Goal: Transaction & Acquisition: Purchase product/service

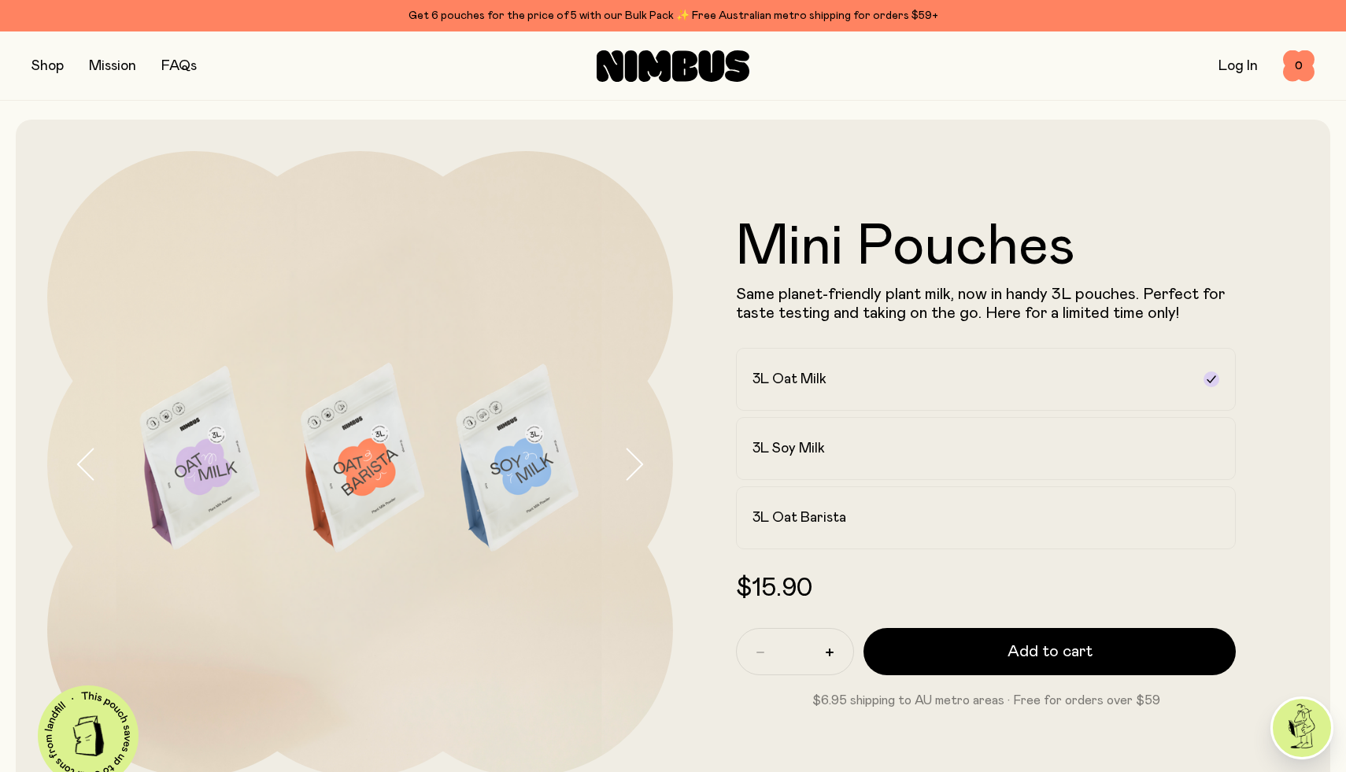
click at [626, 467] on icon "button" at bounding box center [634, 464] width 22 height 33
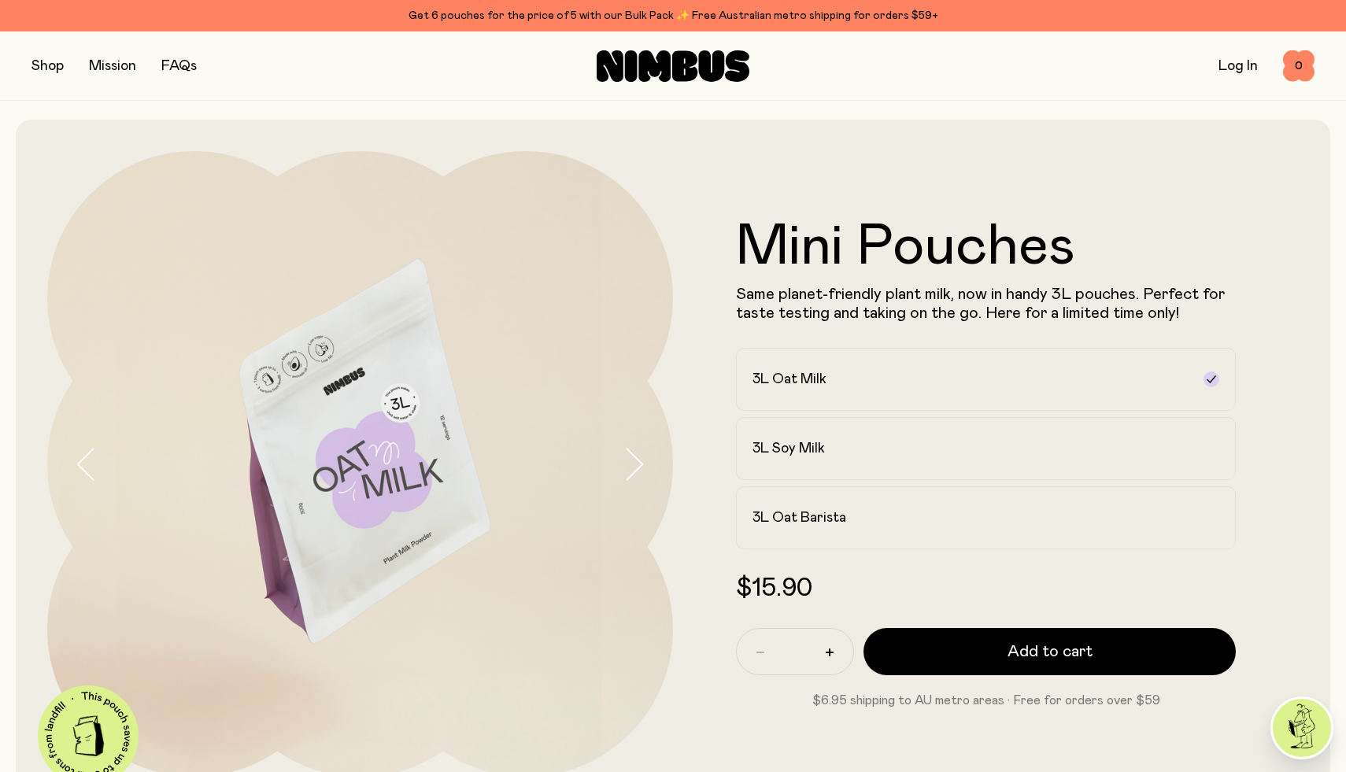
click at [626, 467] on icon "button" at bounding box center [634, 464] width 22 height 33
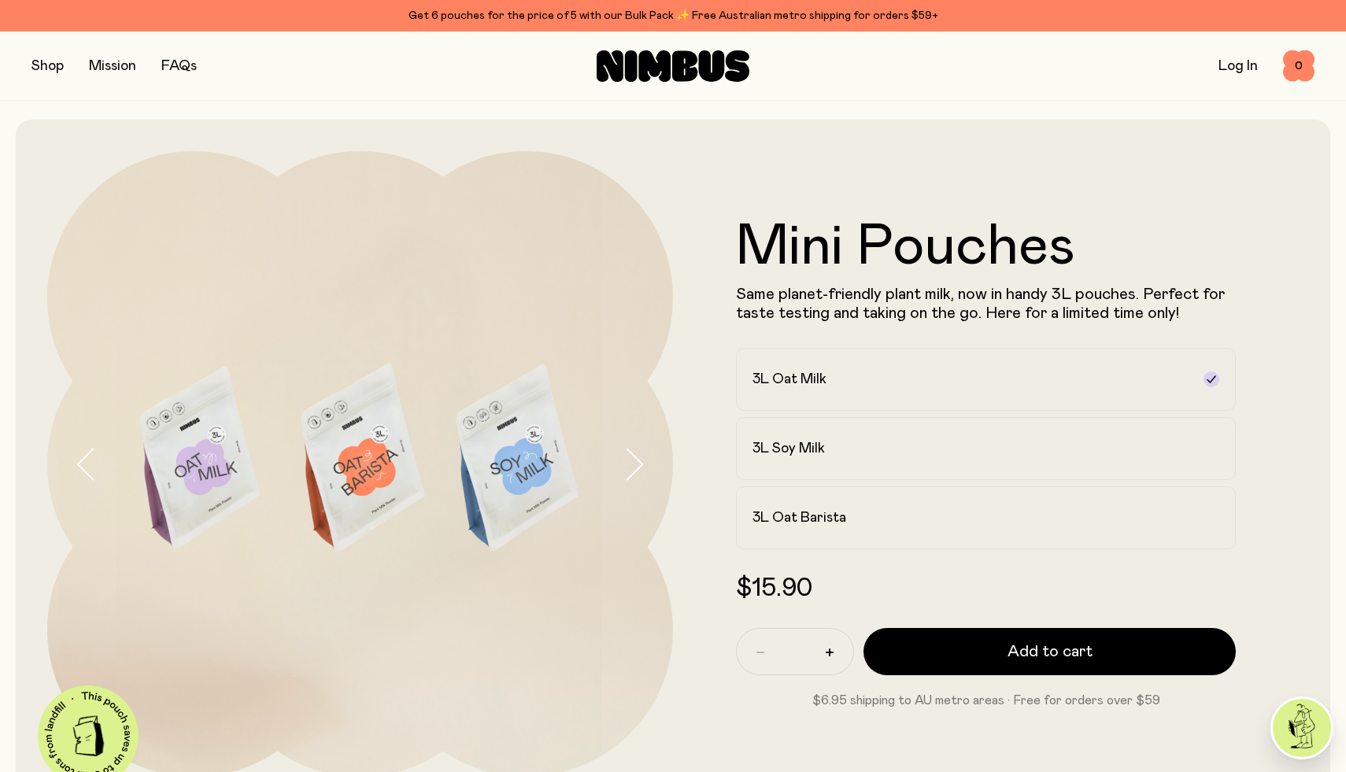
click at [626, 467] on icon "button" at bounding box center [634, 464] width 22 height 33
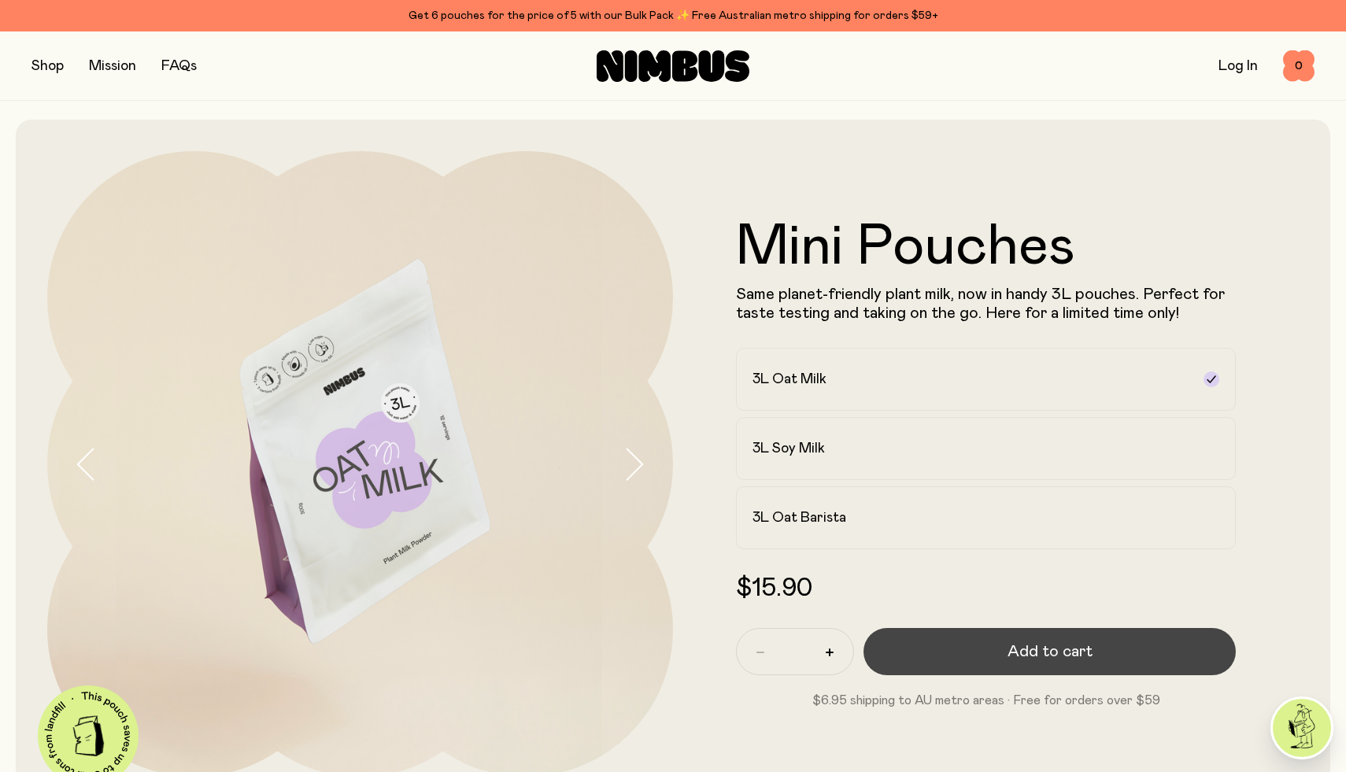
click at [969, 649] on button "Add to cart" at bounding box center [1049, 651] width 372 height 47
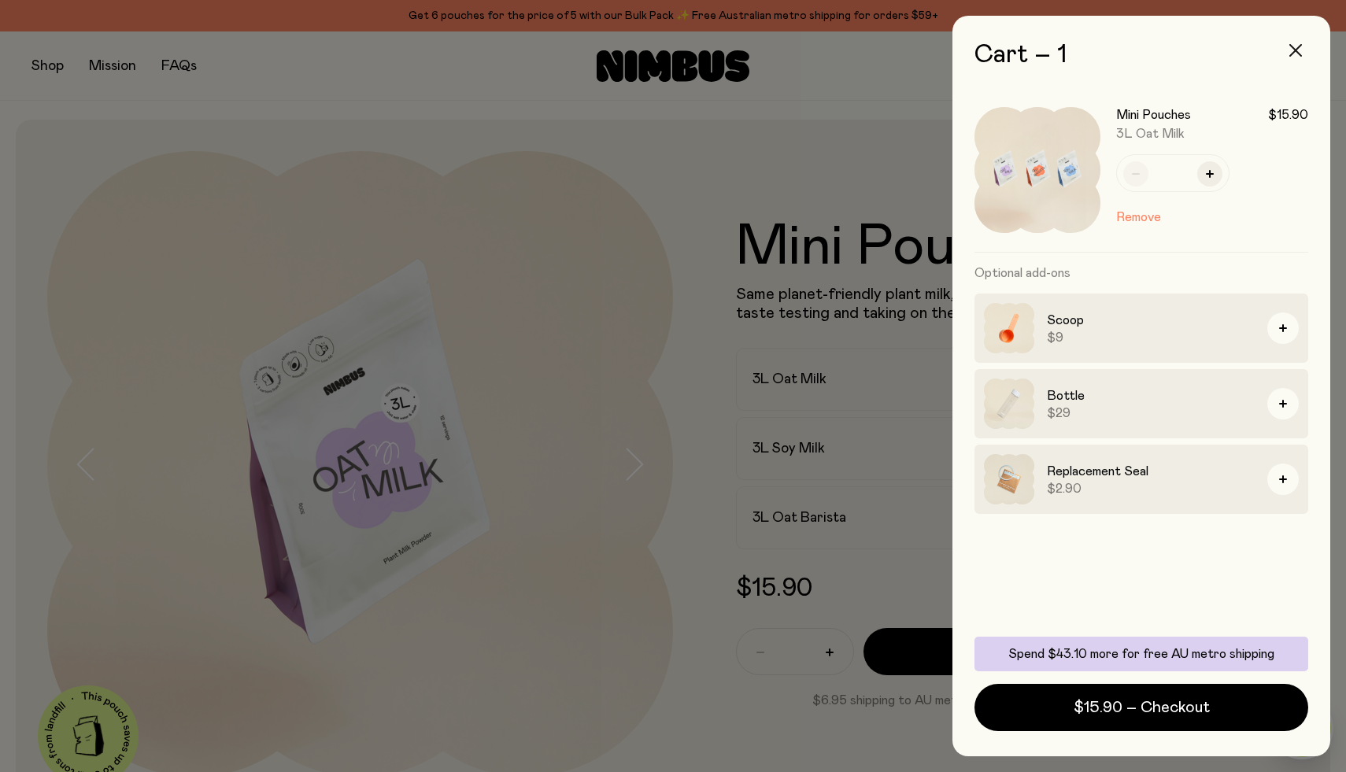
click at [1302, 39] on button "button" at bounding box center [1296, 50] width 38 height 38
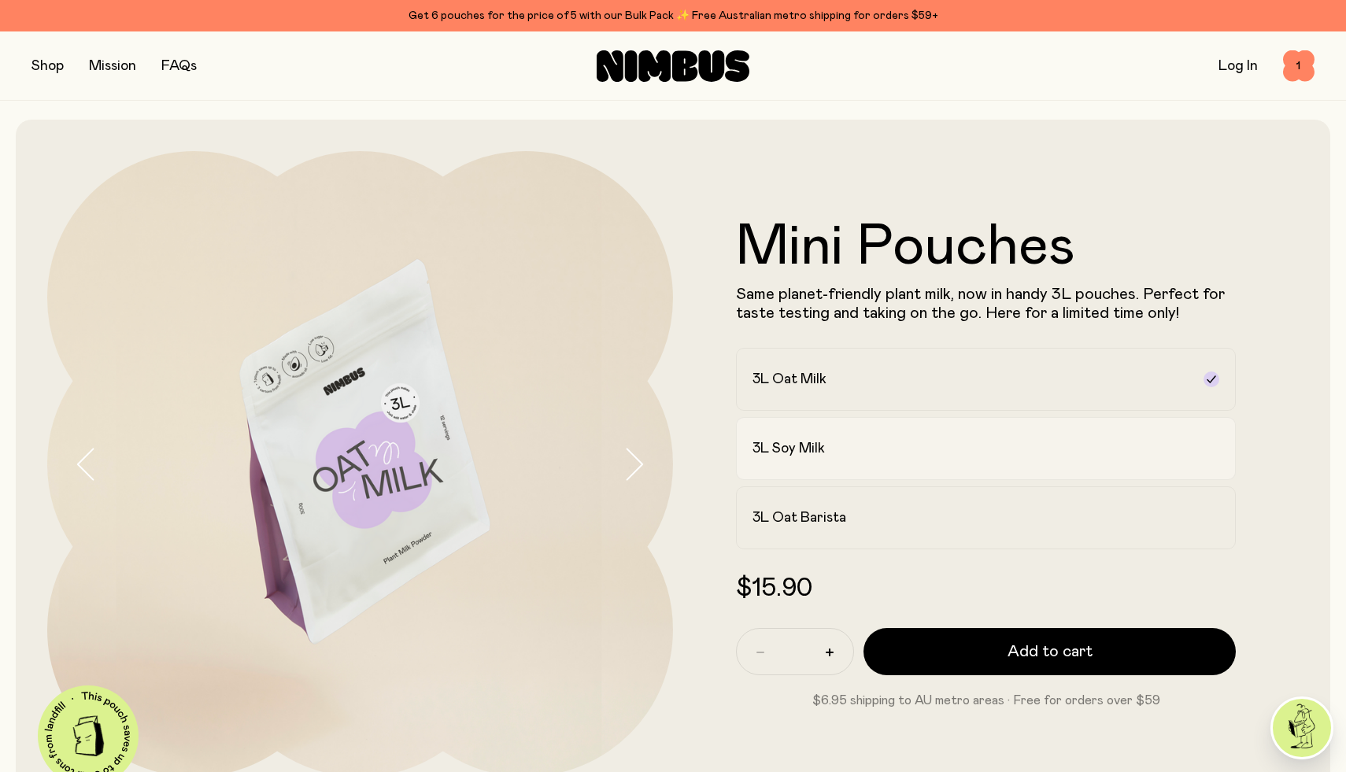
click at [833, 449] on div "3L Soy Milk" at bounding box center [971, 448] width 438 height 19
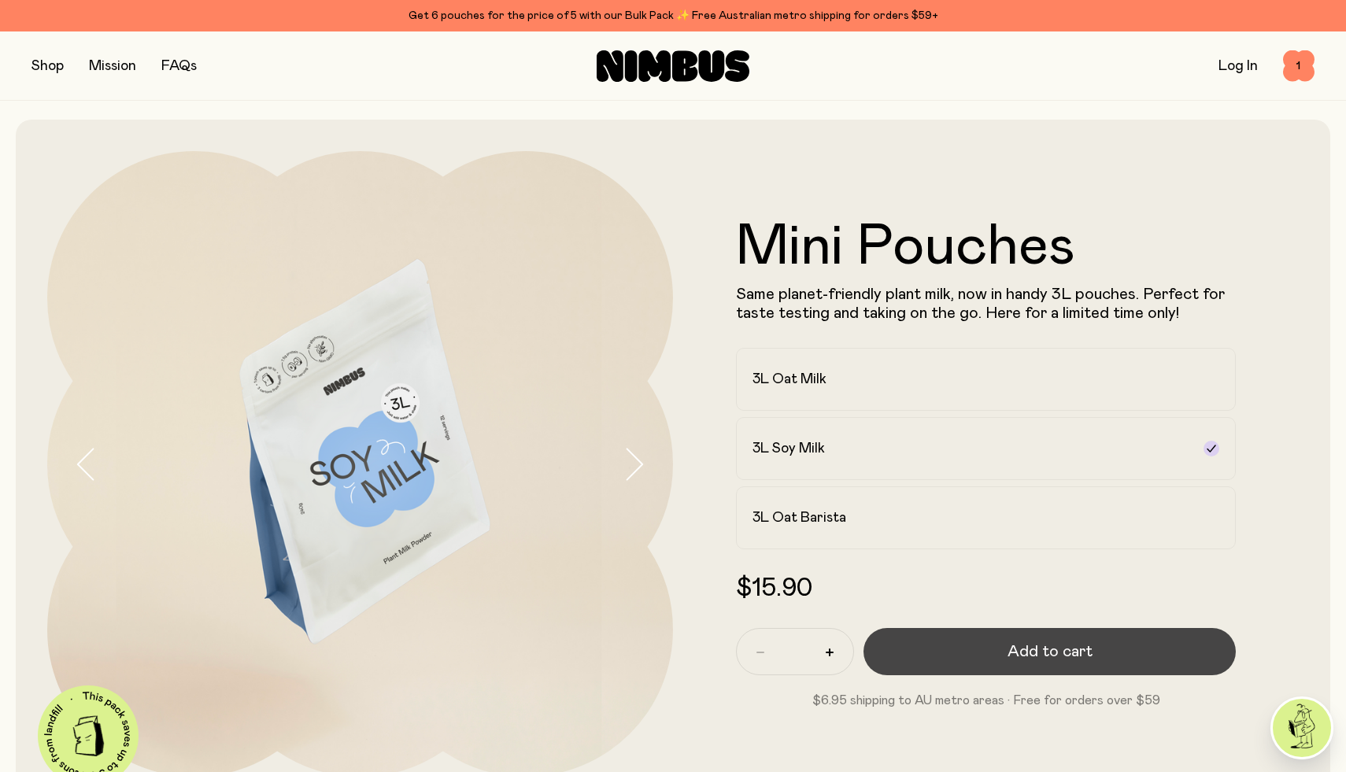
click at [923, 659] on button "Add to cart" at bounding box center [1049, 651] width 372 height 47
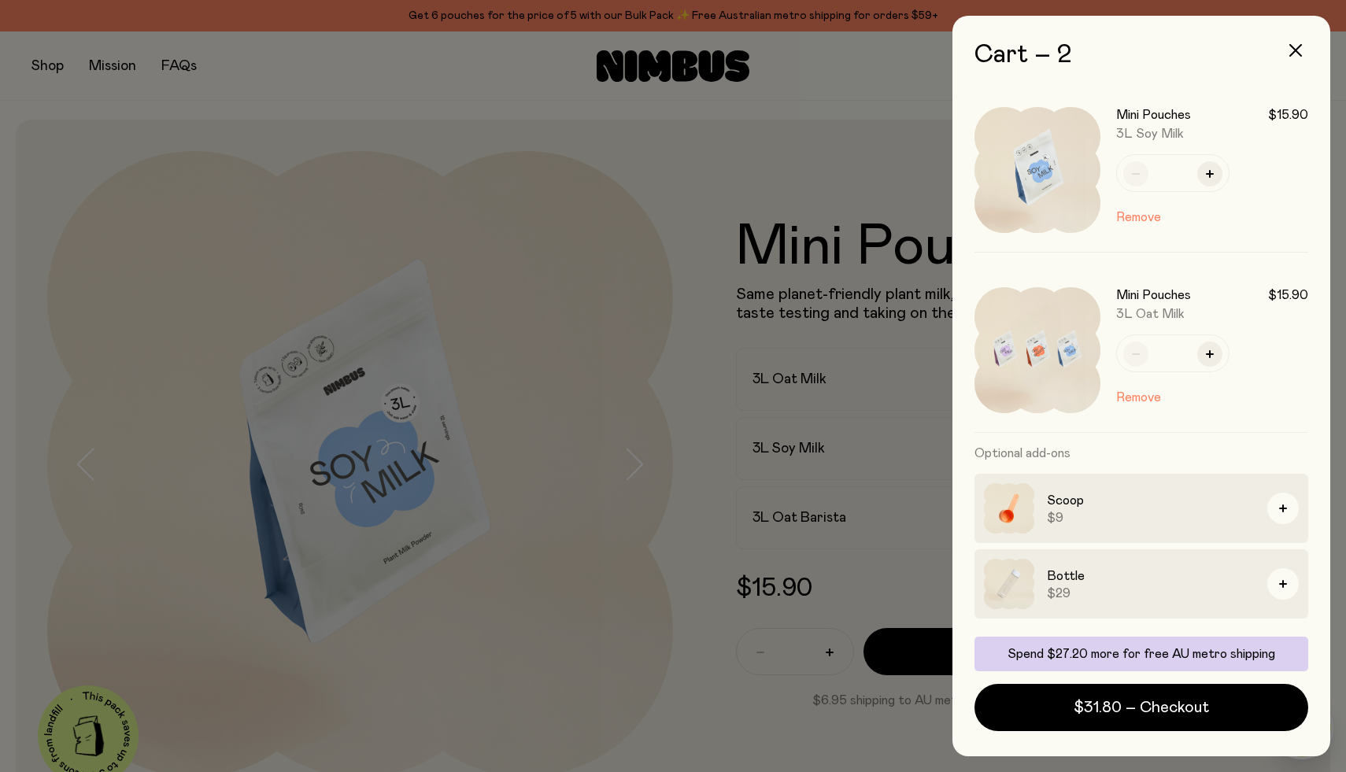
click at [58, 74] on div at bounding box center [673, 386] width 1346 height 772
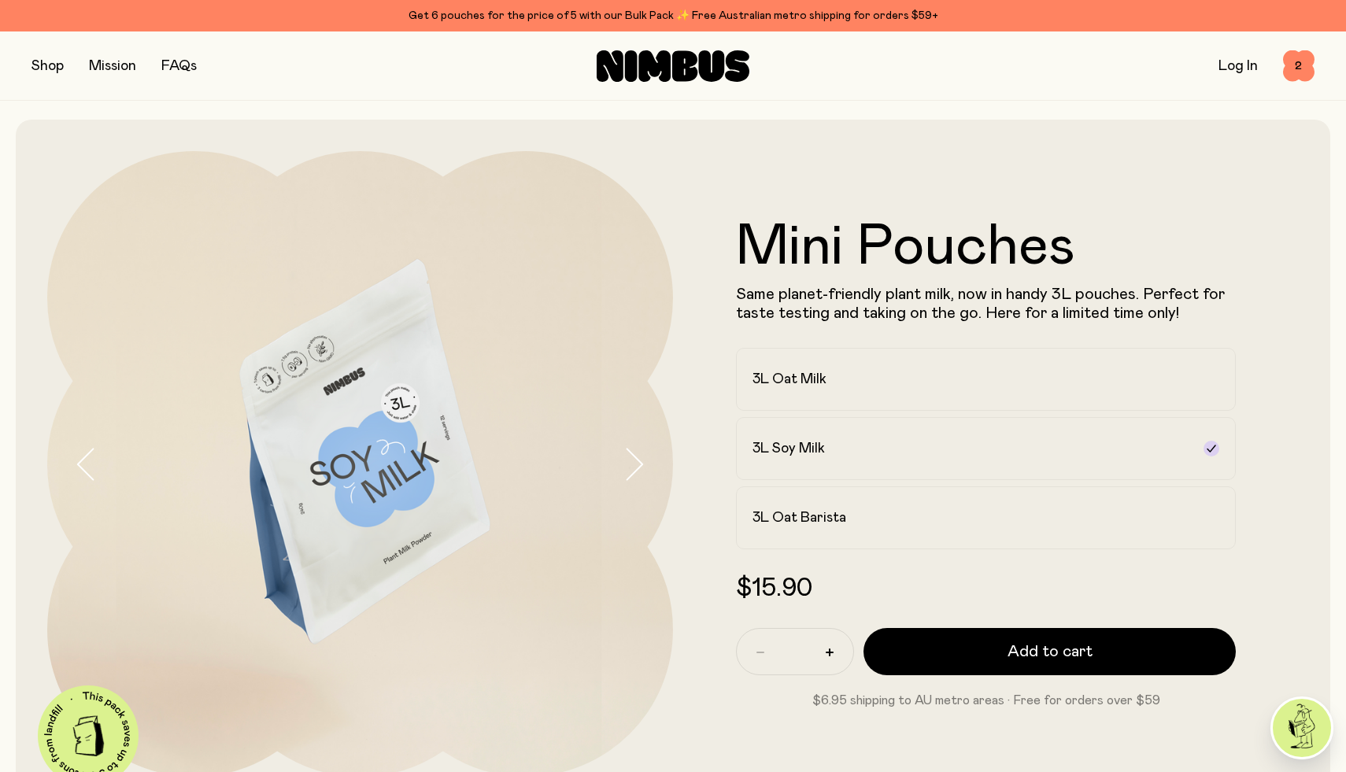
click at [53, 65] on button "button" at bounding box center [47, 66] width 32 height 22
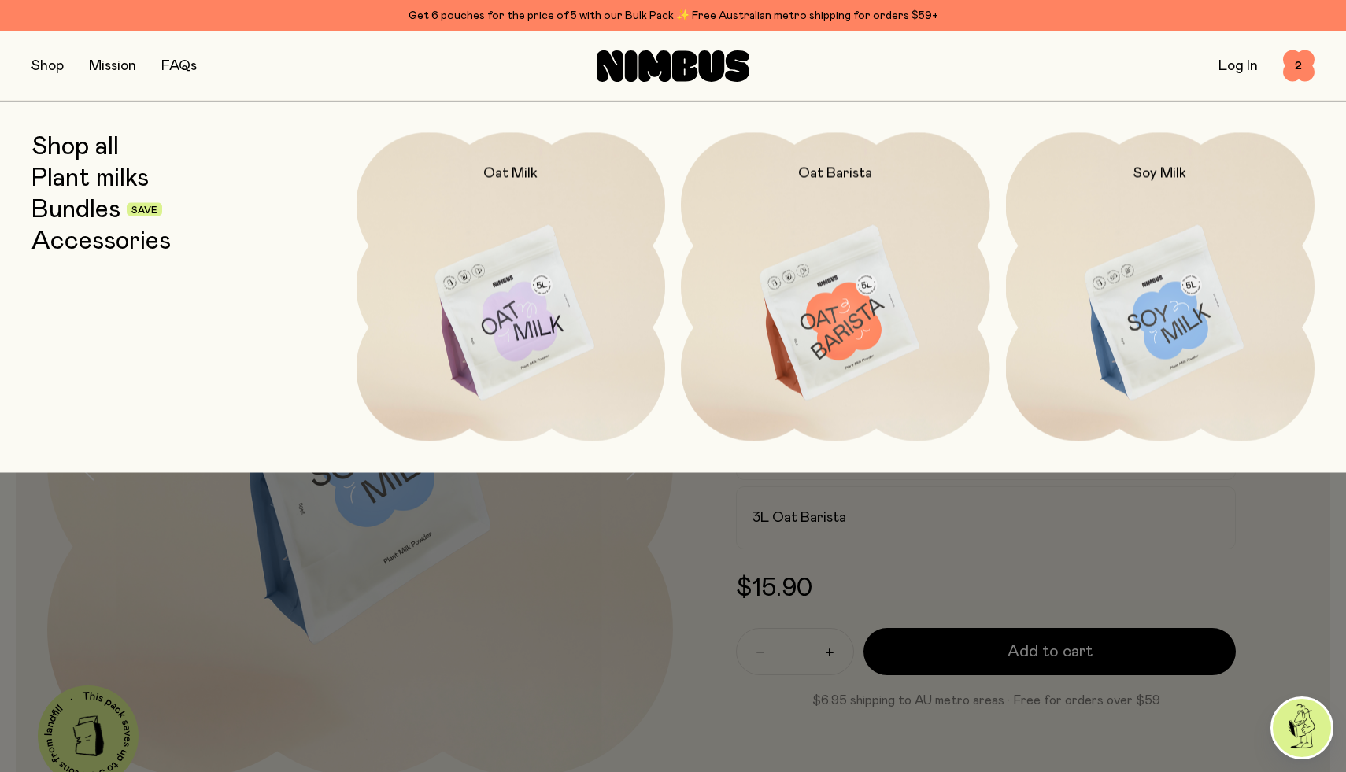
click at [78, 242] on link "Accessories" at bounding box center [100, 241] width 139 height 28
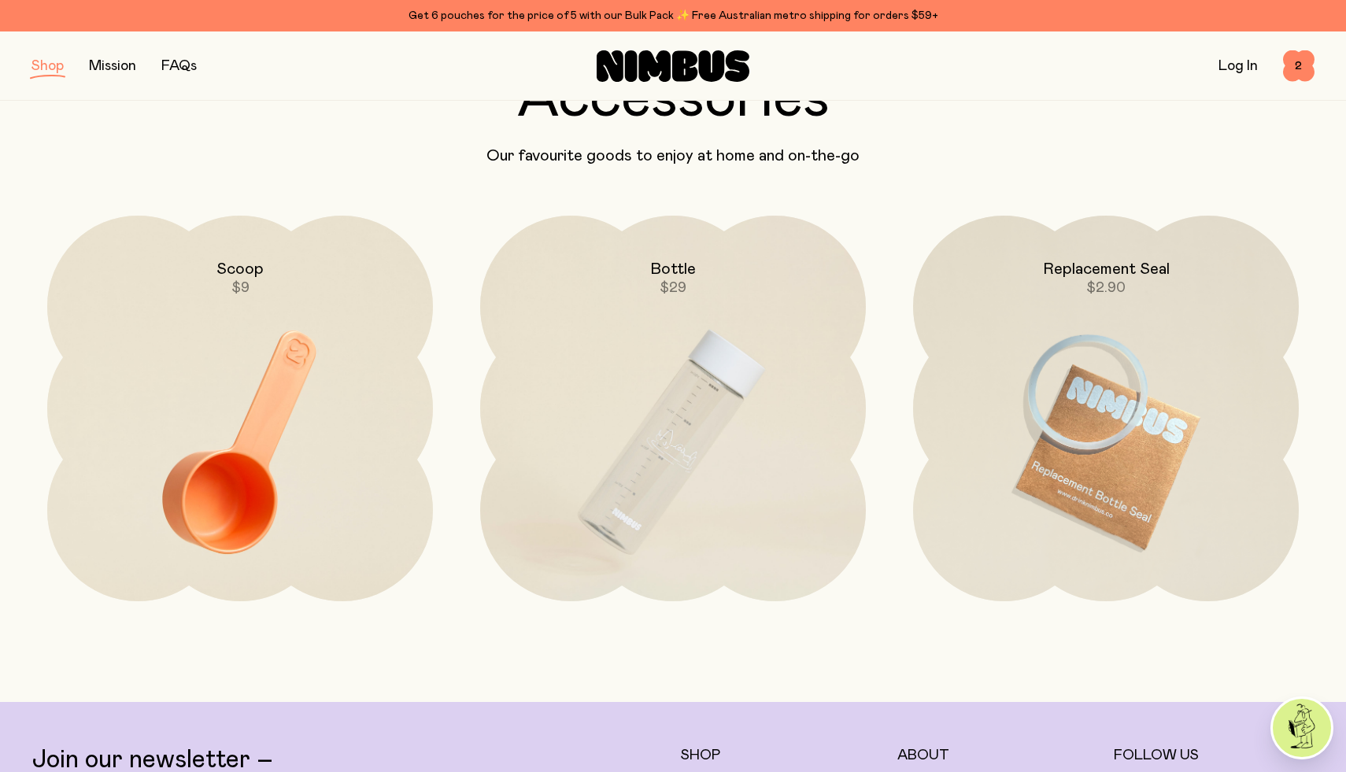
scroll to position [120, 0]
click at [42, 67] on button "button" at bounding box center [47, 66] width 32 height 22
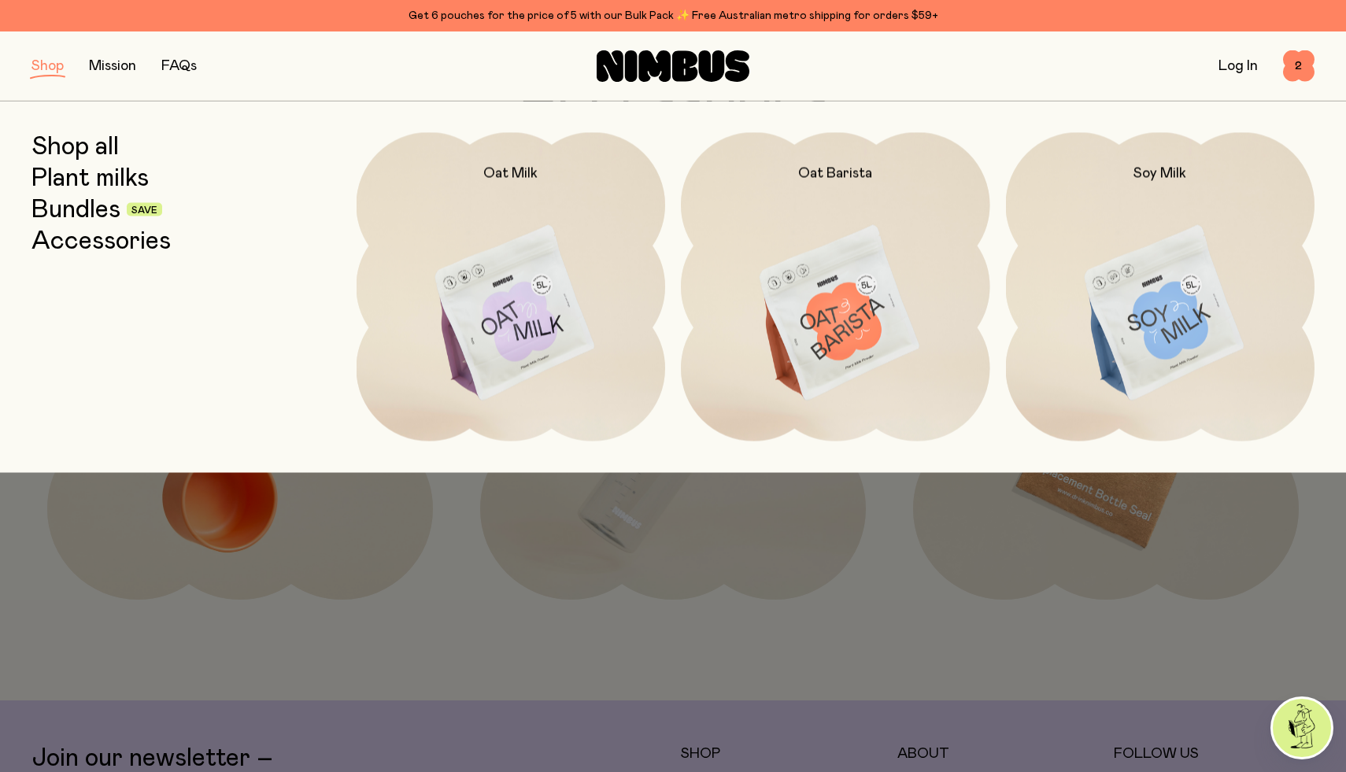
click at [97, 205] on link "Bundles" at bounding box center [75, 209] width 89 height 28
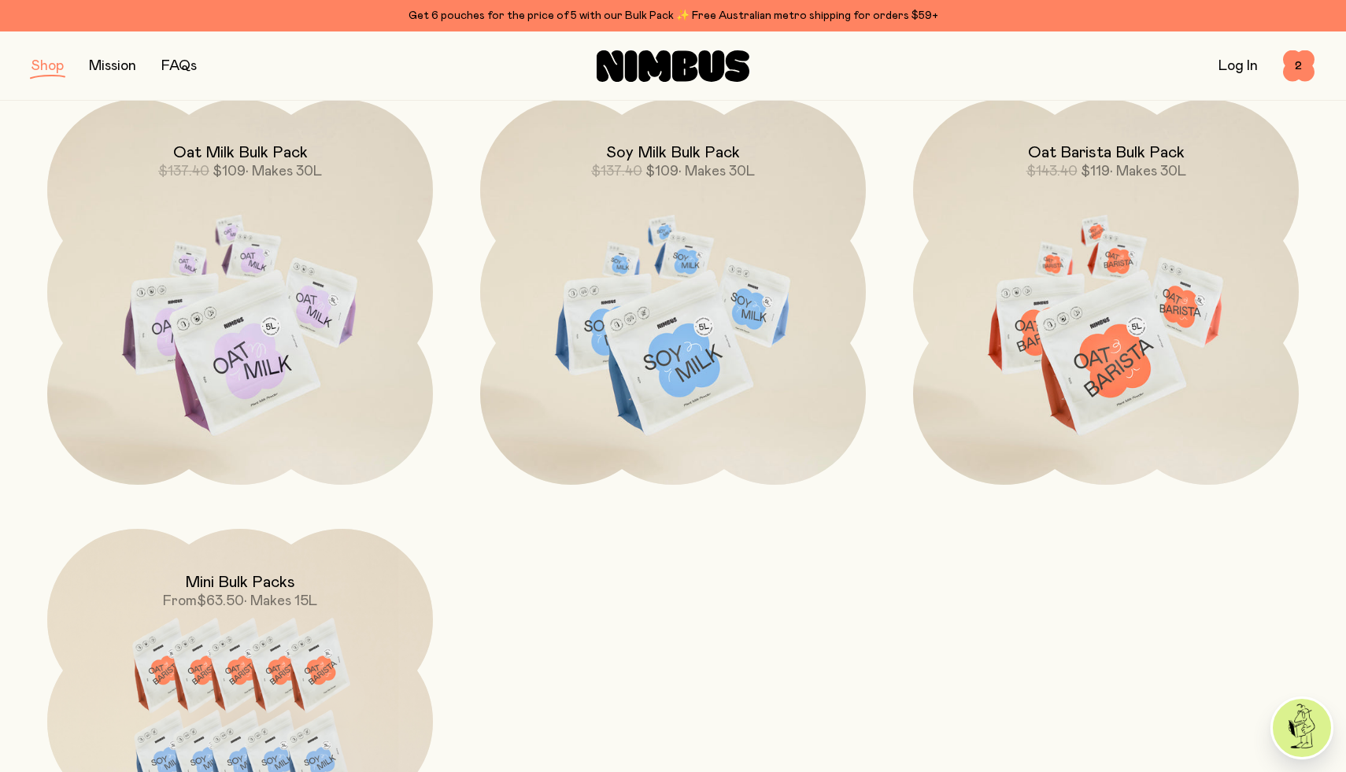
scroll to position [852, 0]
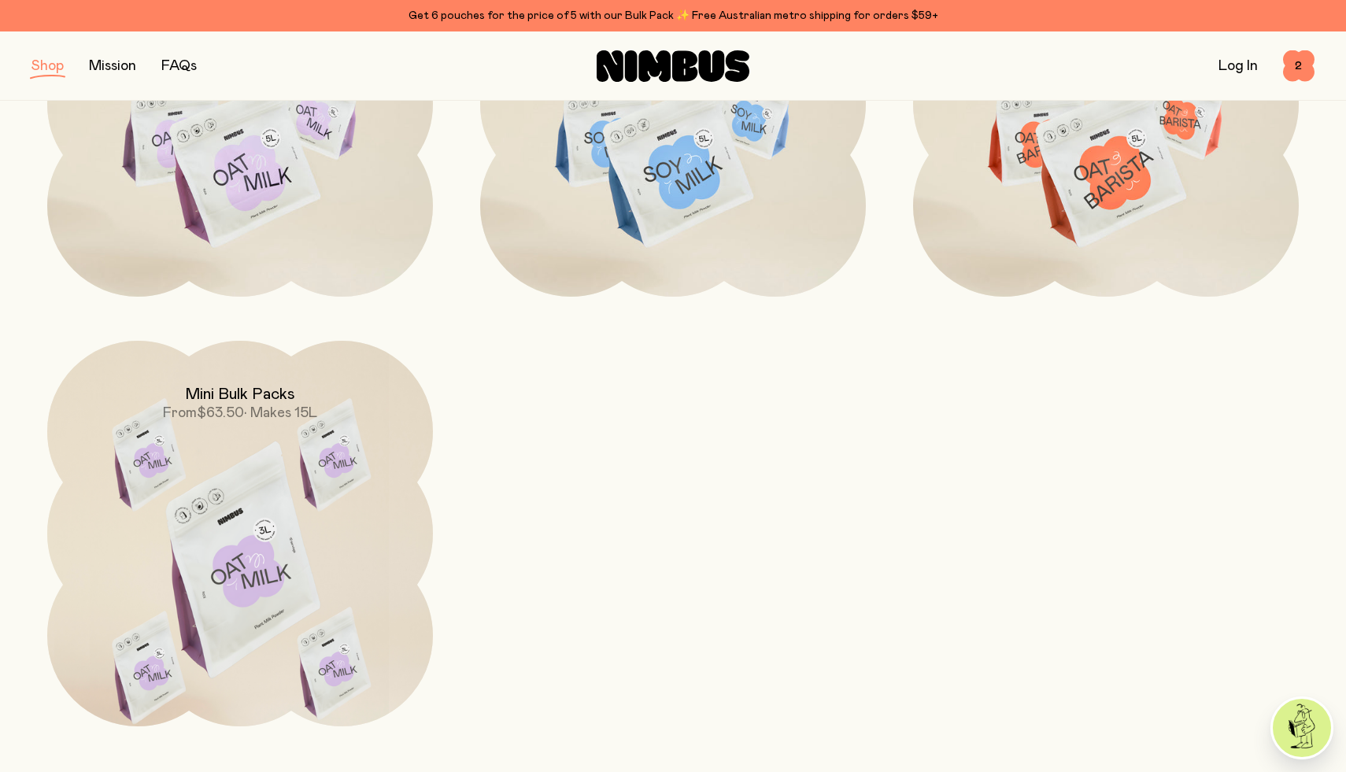
click at [276, 523] on img at bounding box center [240, 567] width 386 height 453
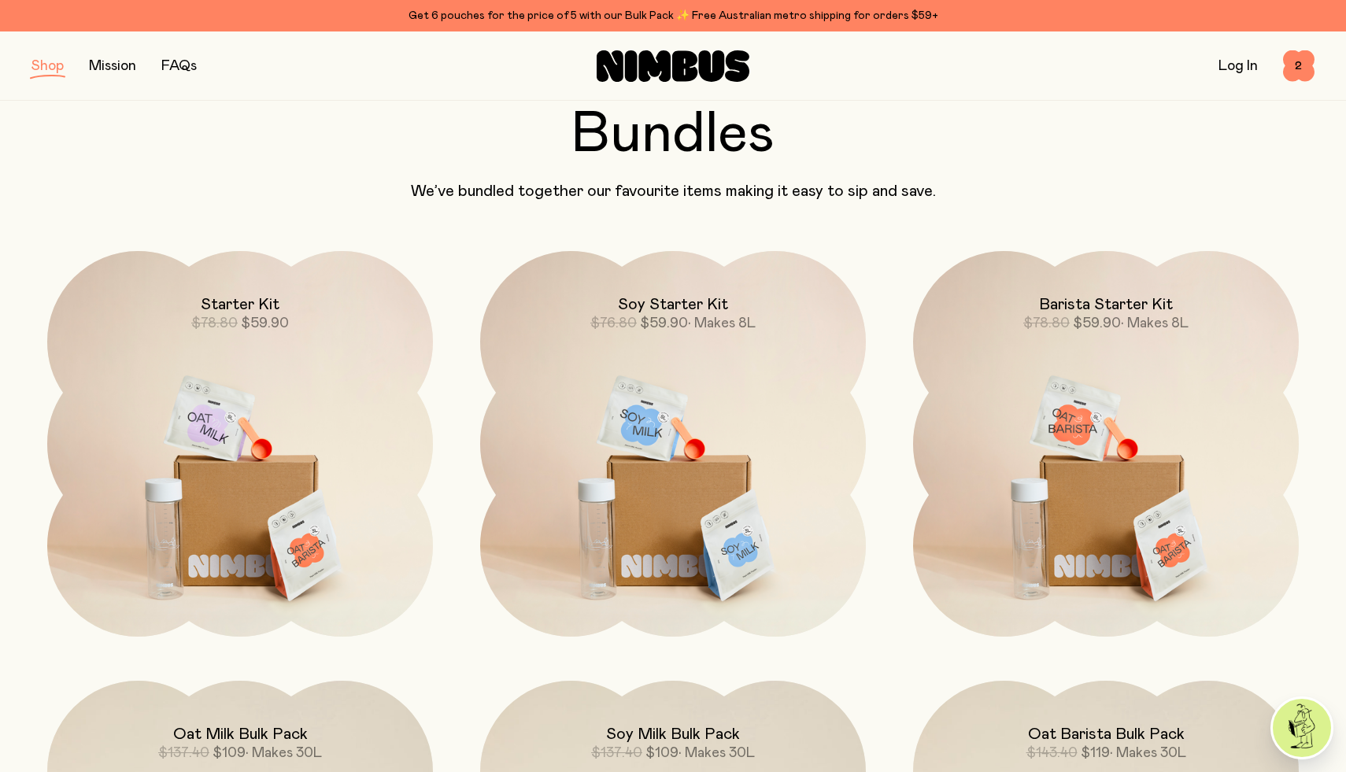
scroll to position [9, 0]
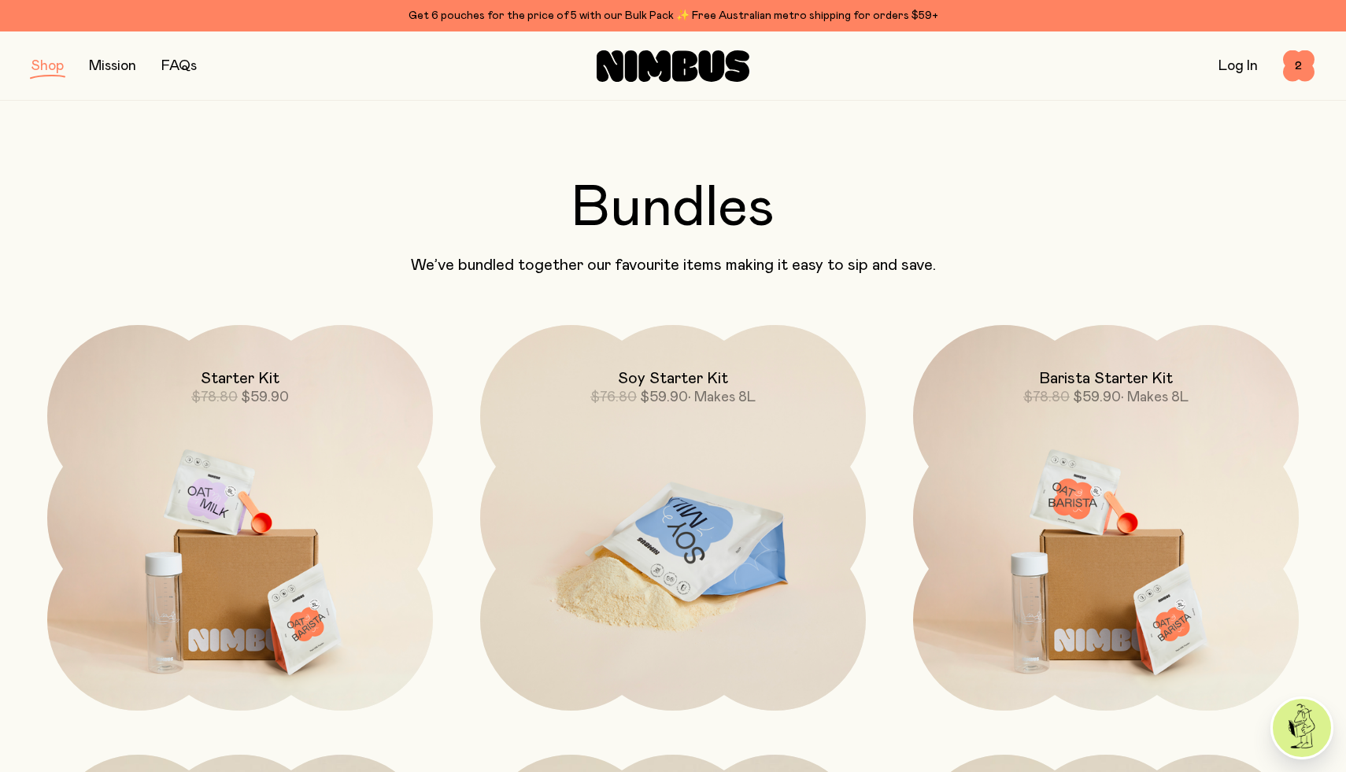
click at [715, 427] on img at bounding box center [673, 551] width 386 height 453
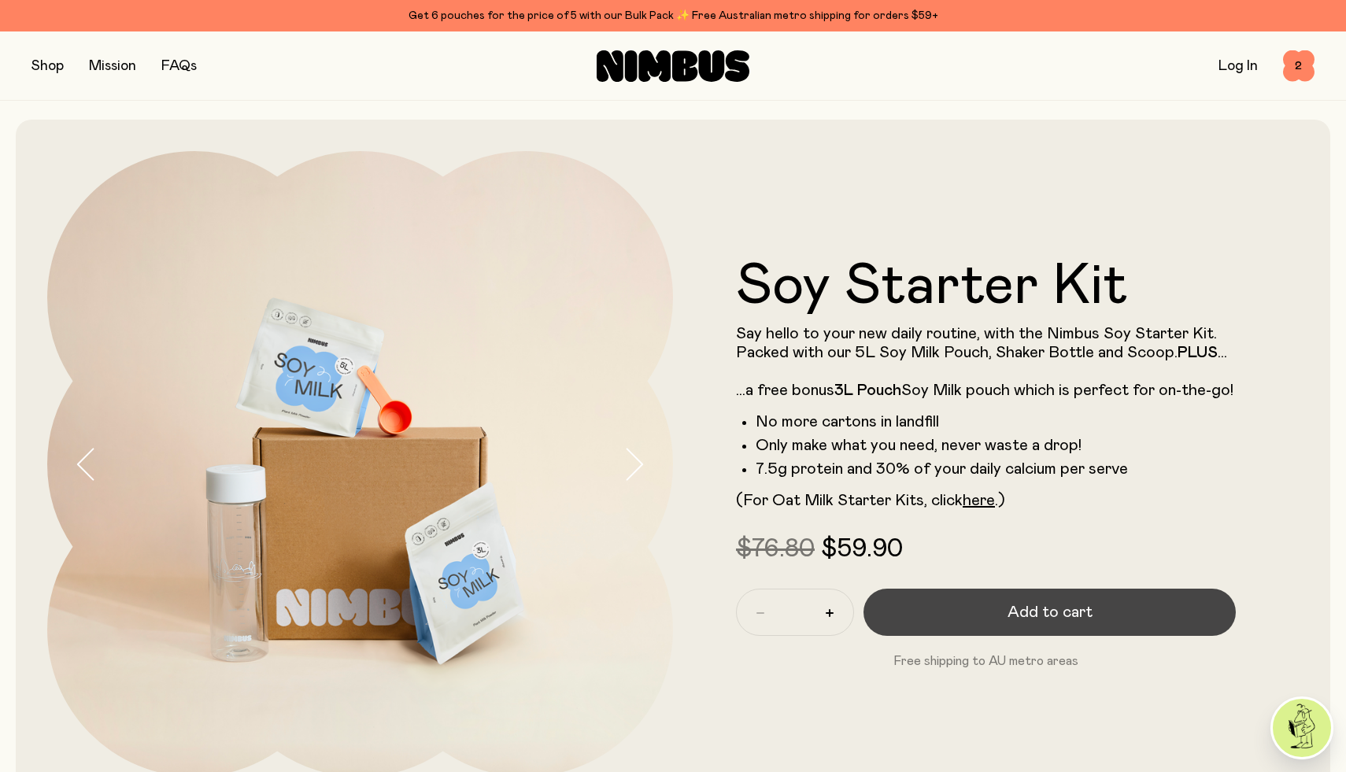
click at [1014, 612] on span "Add to cart" at bounding box center [1049, 612] width 85 height 22
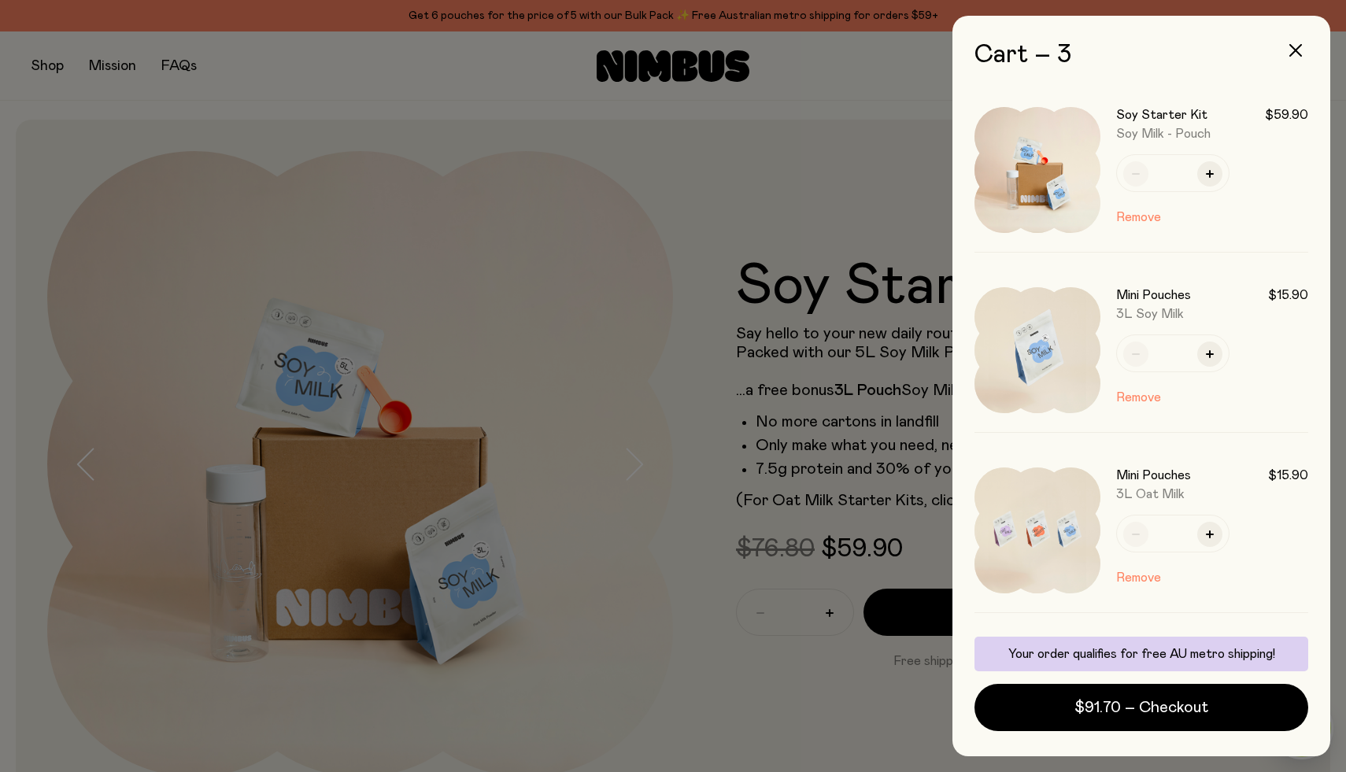
click at [56, 73] on div at bounding box center [673, 386] width 1346 height 772
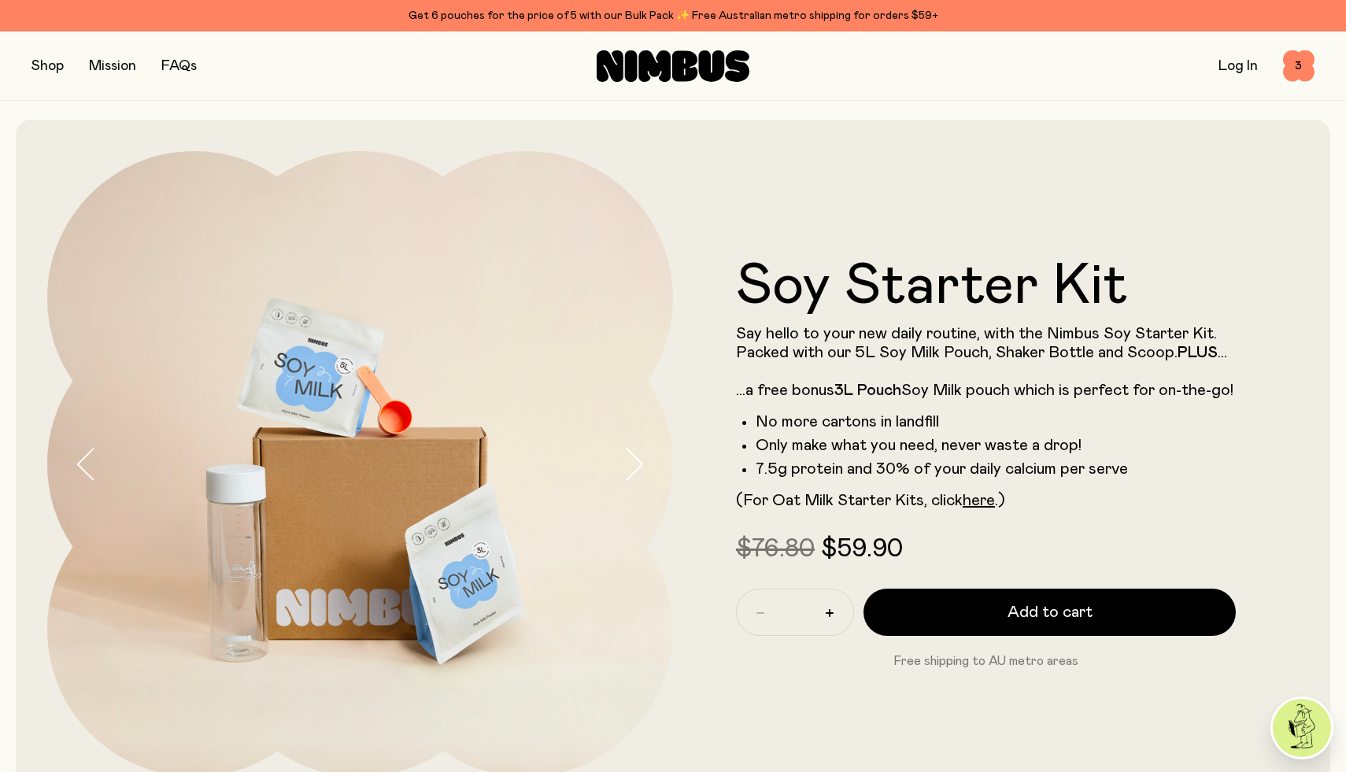
click at [54, 72] on button "button" at bounding box center [47, 66] width 32 height 22
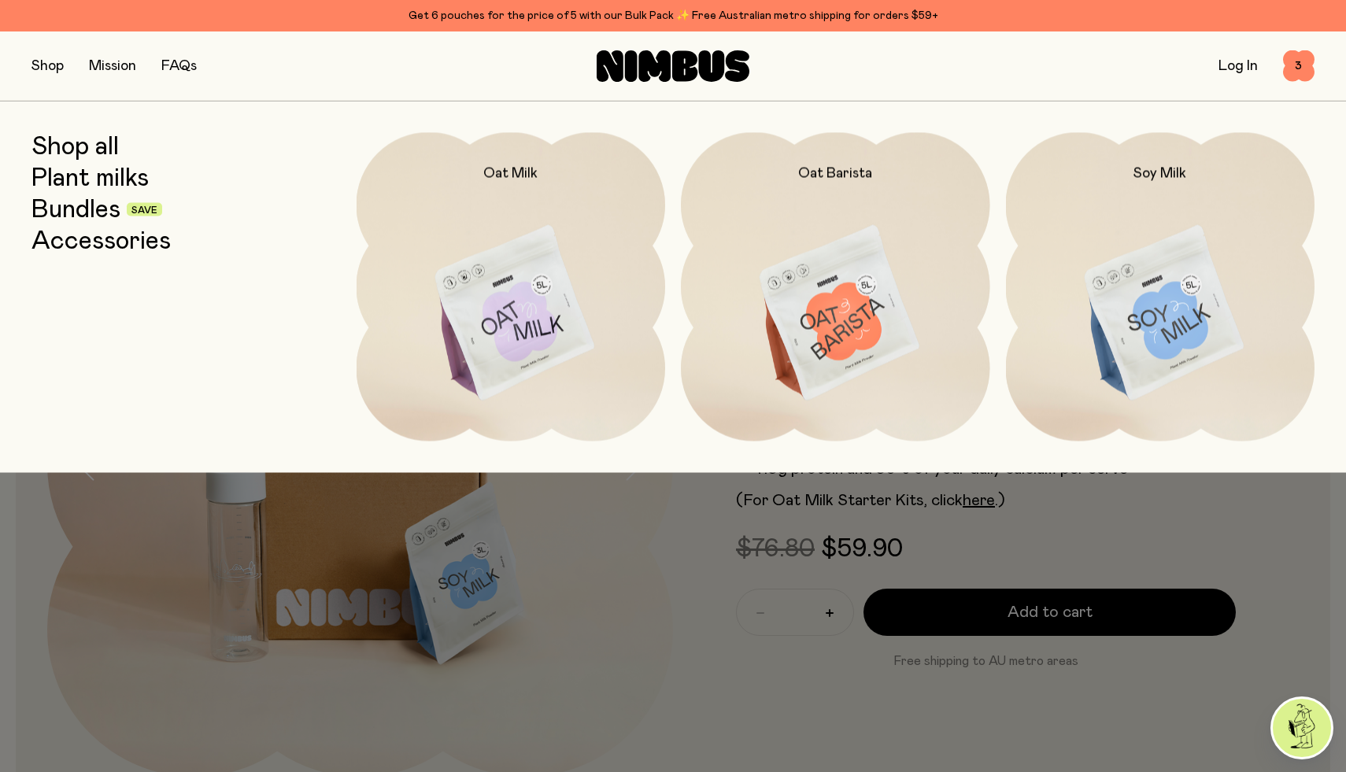
click at [87, 158] on link "Shop all" at bounding box center [74, 146] width 87 height 28
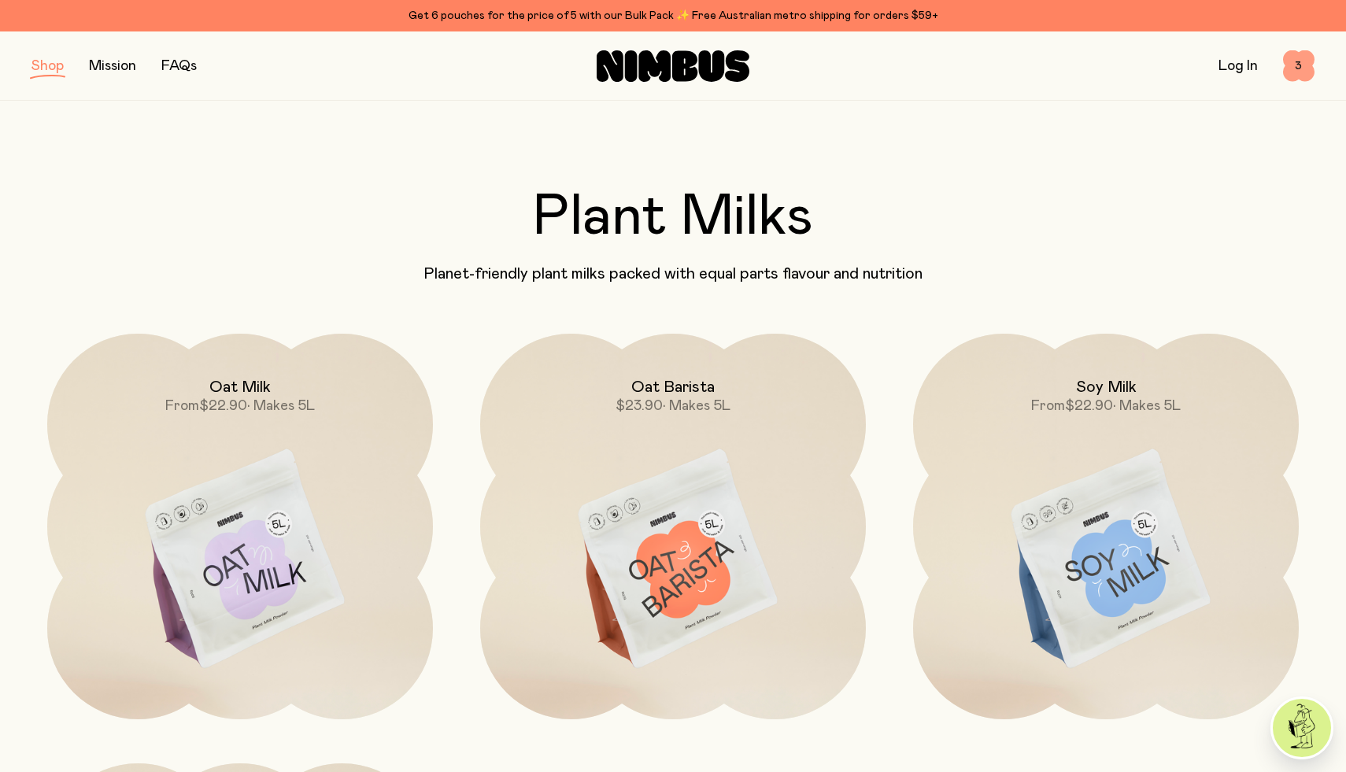
click at [1299, 63] on span "3" at bounding box center [1298, 65] width 31 height 31
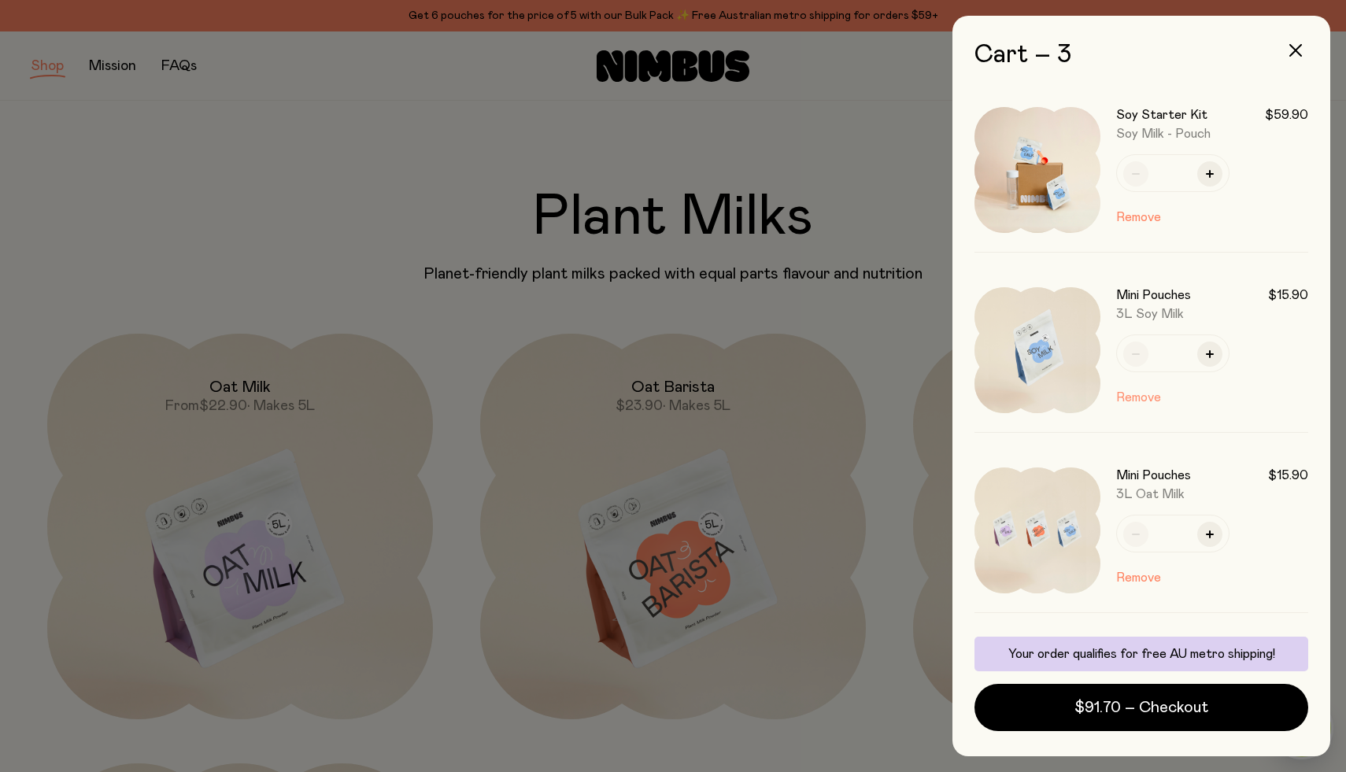
click at [1125, 401] on button "Remove" at bounding box center [1138, 397] width 45 height 19
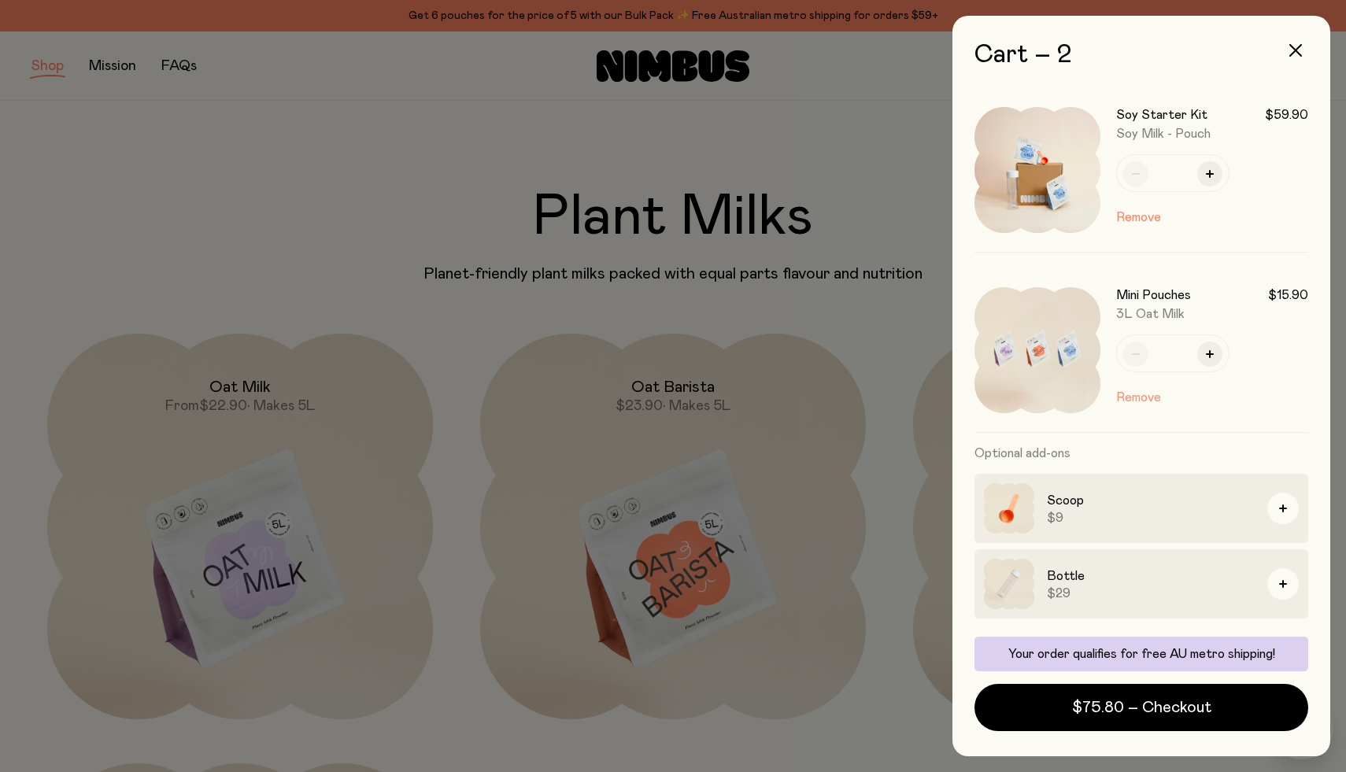
click at [1125, 400] on button "Remove" at bounding box center [1138, 397] width 45 height 19
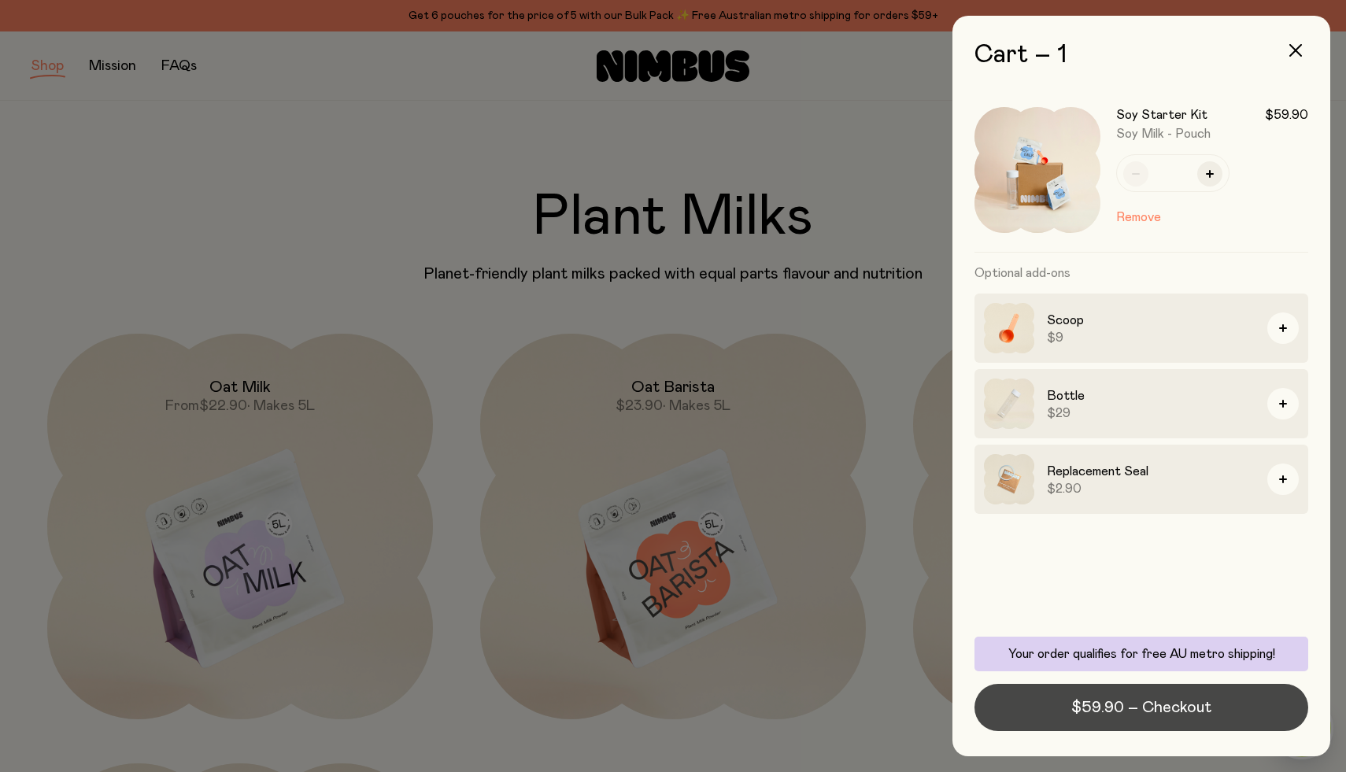
click at [1213, 714] on button "$59.90 – Checkout" at bounding box center [1141, 707] width 334 height 47
